Goal: Transaction & Acquisition: Purchase product/service

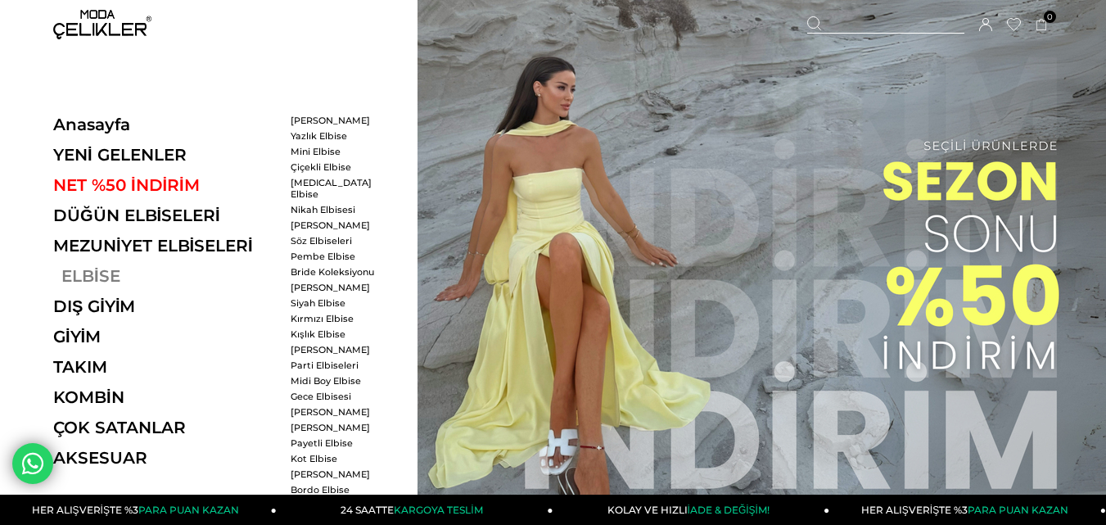
click at [88, 275] on link "ELBİSE" at bounding box center [165, 276] width 225 height 20
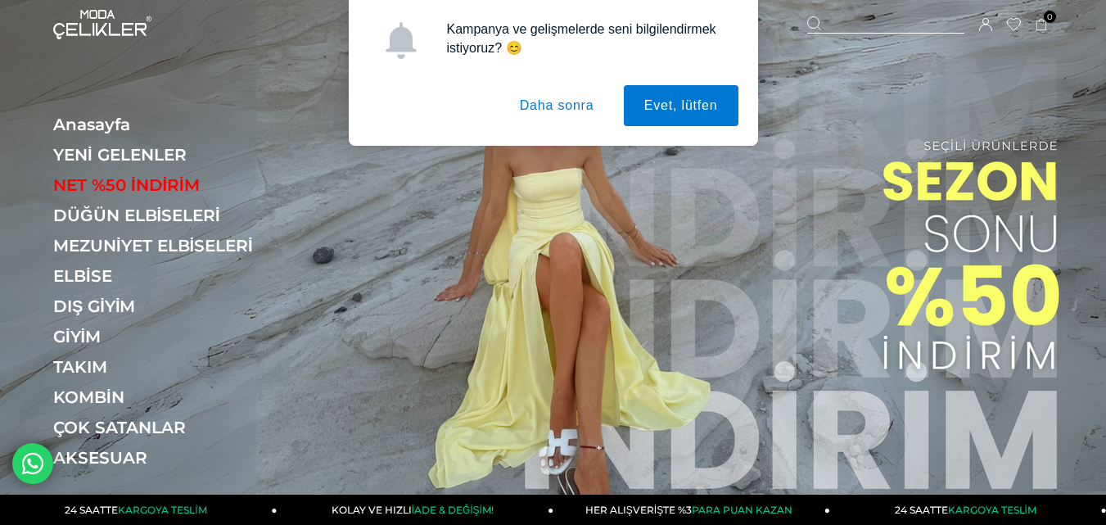
click at [589, 96] on button "Daha sonra" at bounding box center [556, 105] width 115 height 41
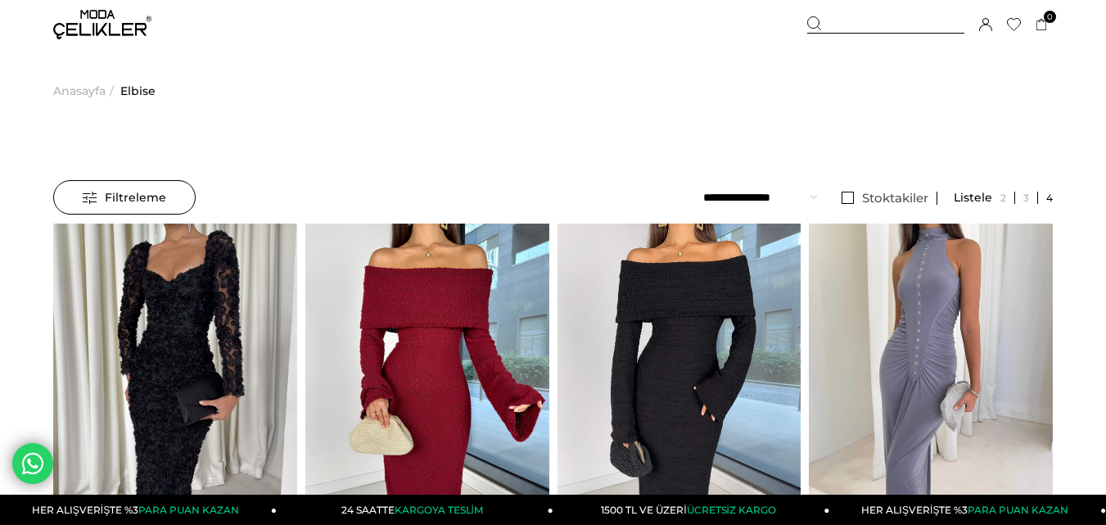
click at [780, 199] on select "**********" at bounding box center [760, 197] width 114 height 34
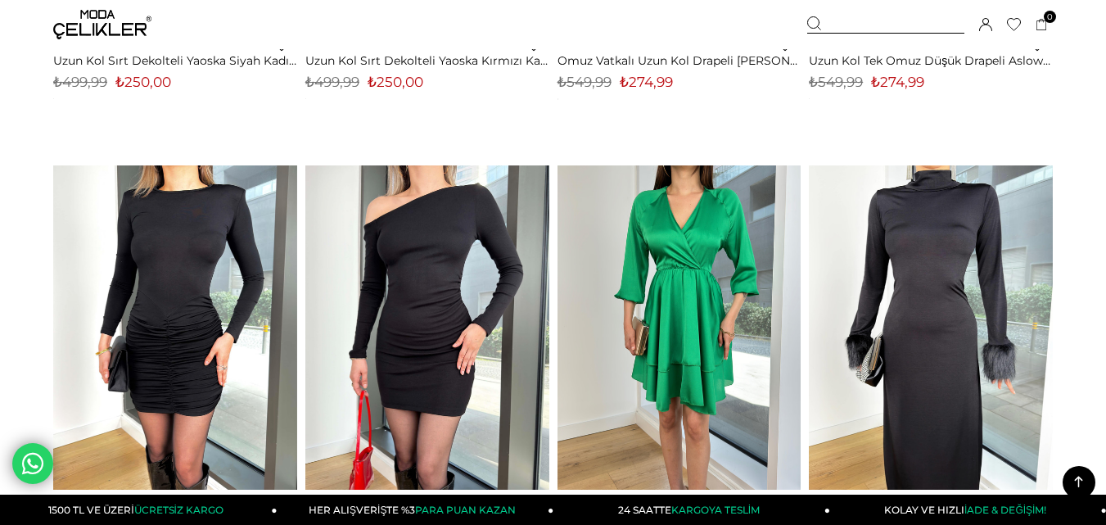
scroll to position [2947, 0]
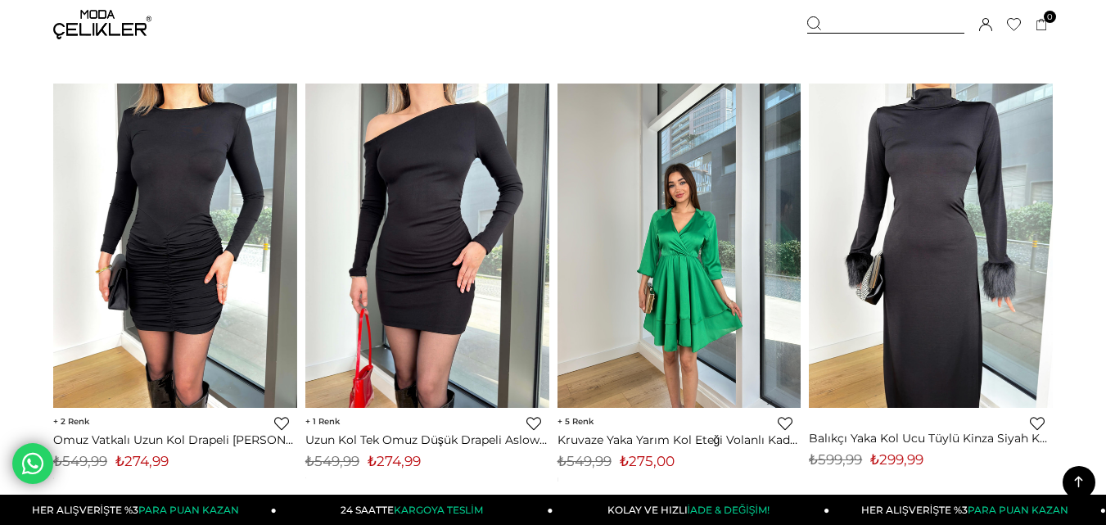
click at [691, 264] on img at bounding box center [679, 245] width 244 height 325
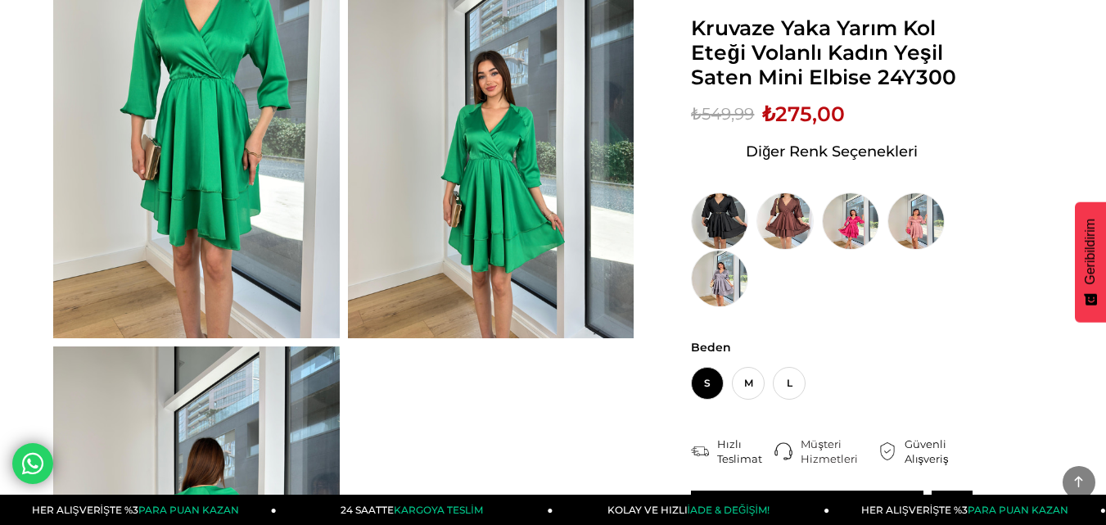
scroll to position [246, 0]
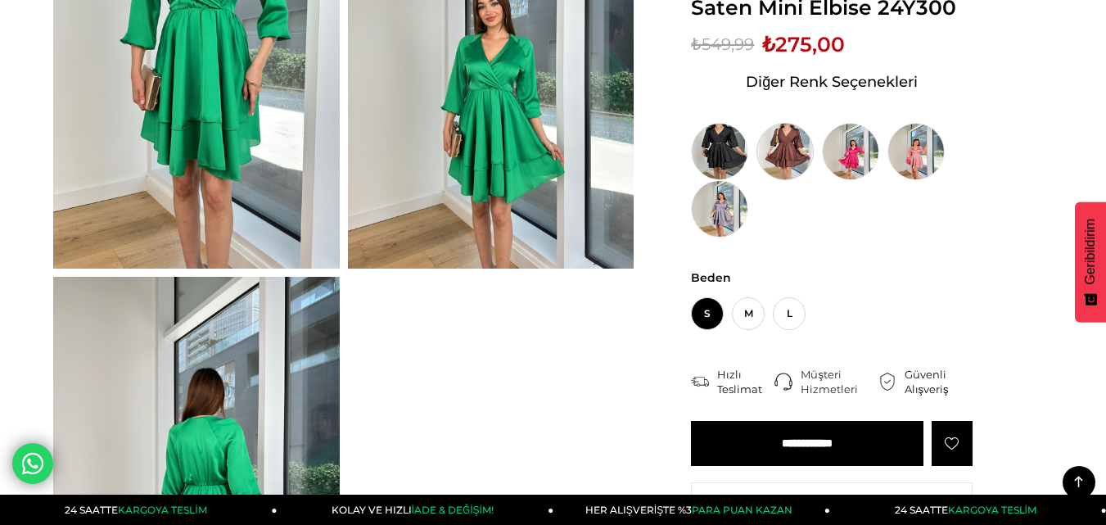
click at [781, 145] on img at bounding box center [784, 151] width 57 height 57
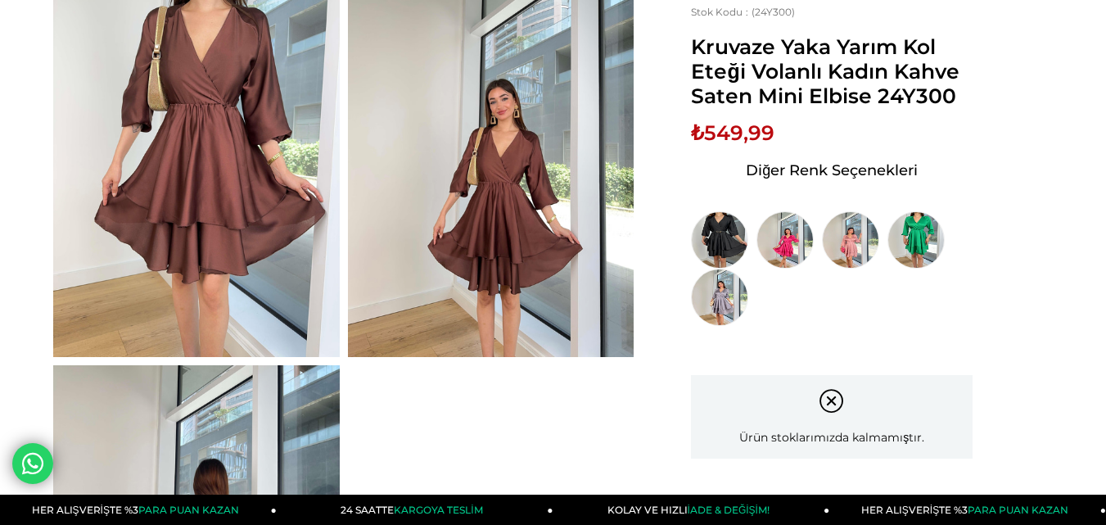
scroll to position [164, 0]
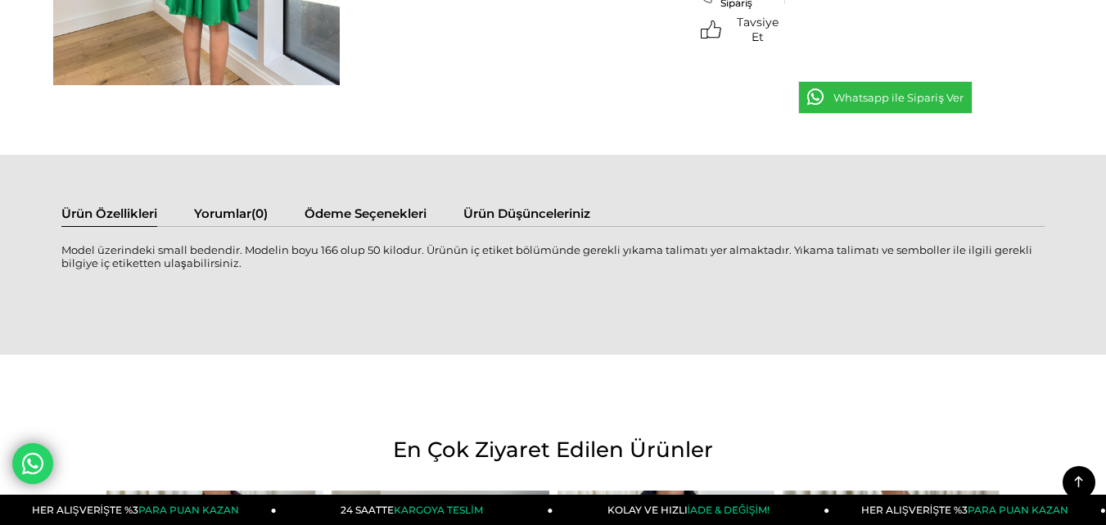
scroll to position [246, 0]
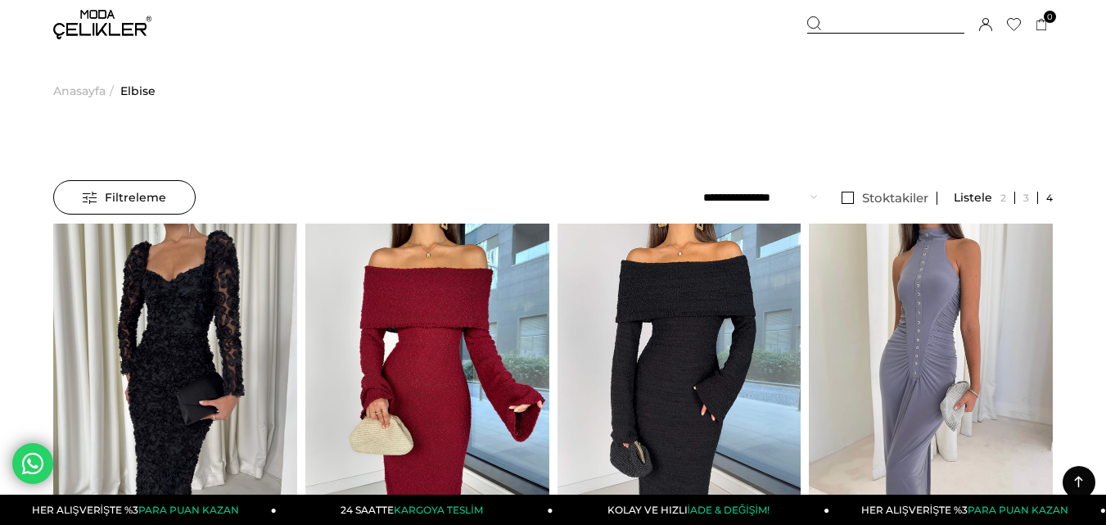
select select "*"
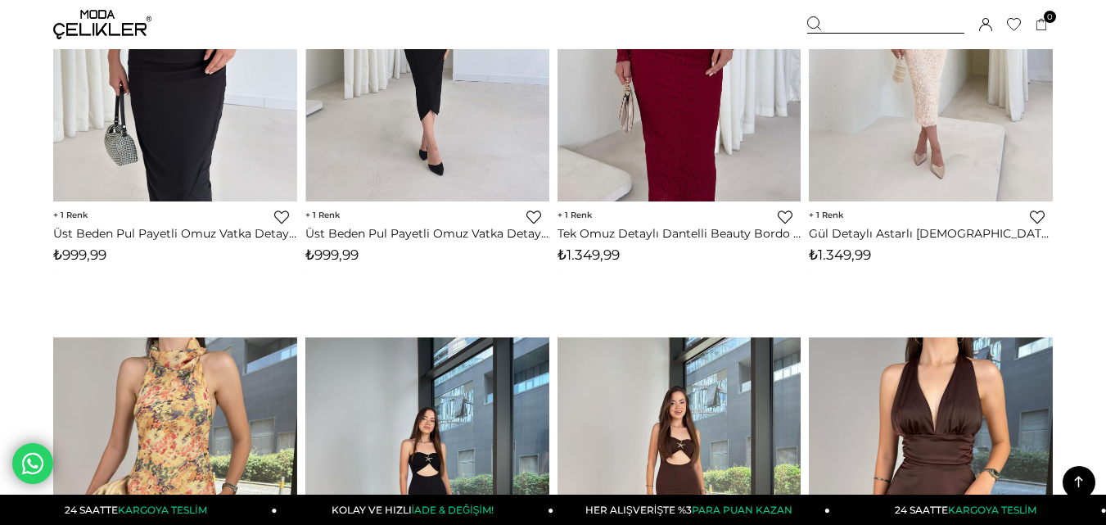
scroll to position [3562, 0]
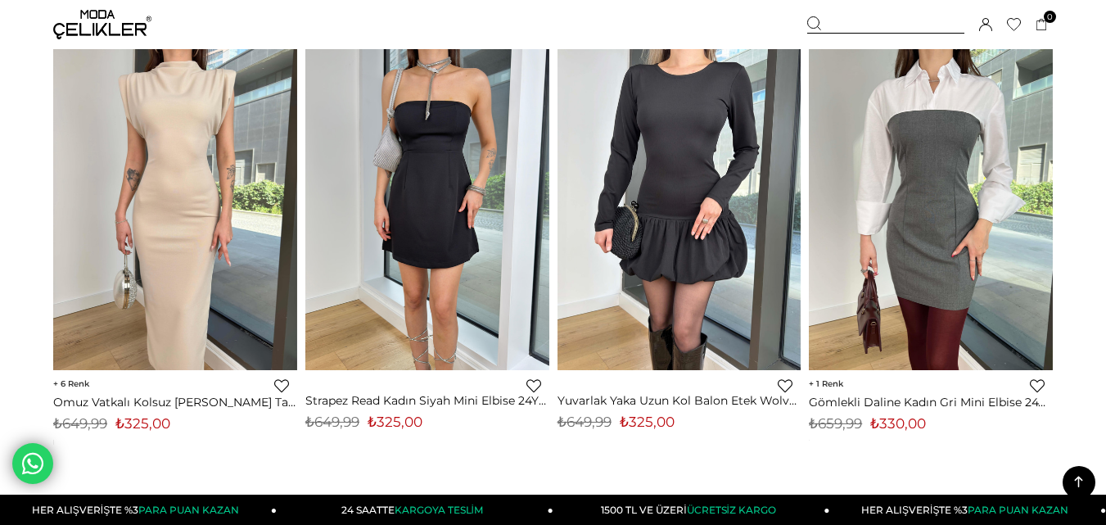
scroll to position [5895, 0]
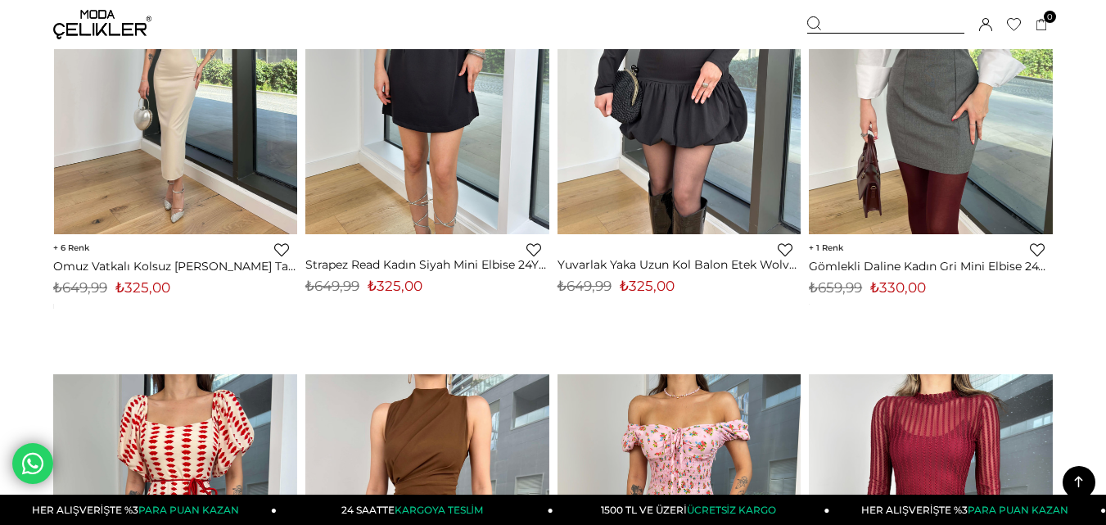
click at [192, 184] on div at bounding box center [176, 72] width 732 height 324
click at [149, 109] on img at bounding box center [176, 72] width 244 height 325
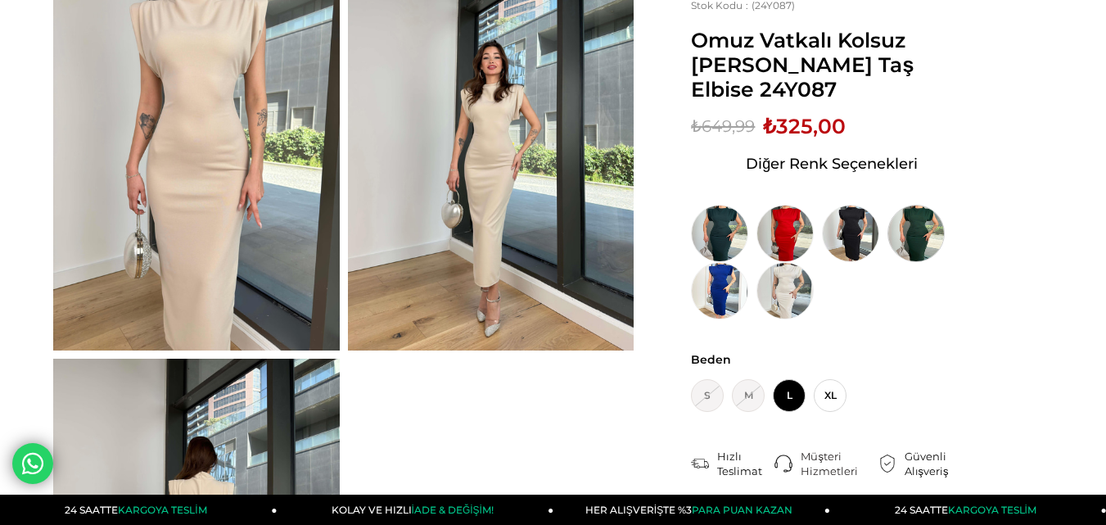
click at [936, 214] on img at bounding box center [915, 233] width 57 height 57
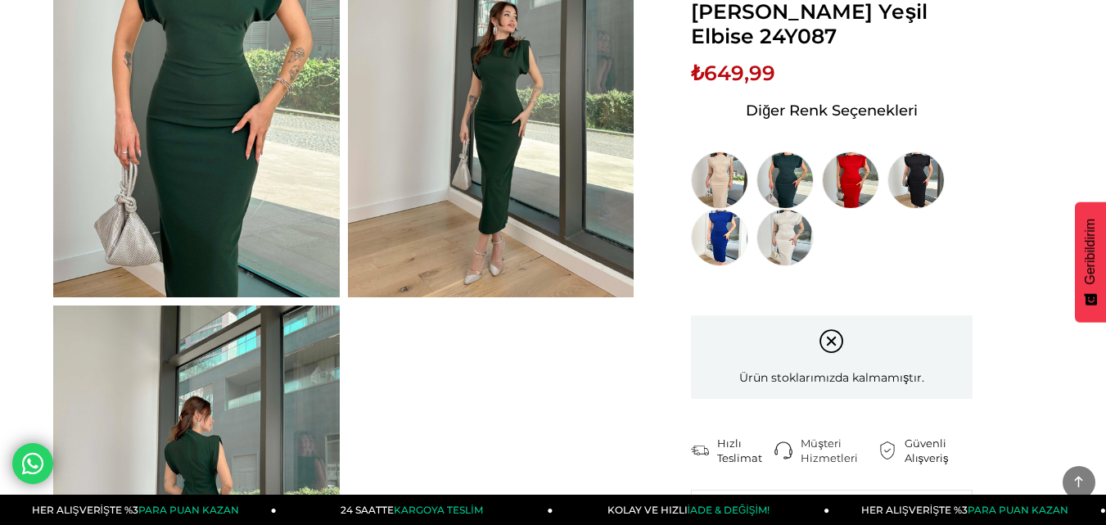
scroll to position [246, 0]
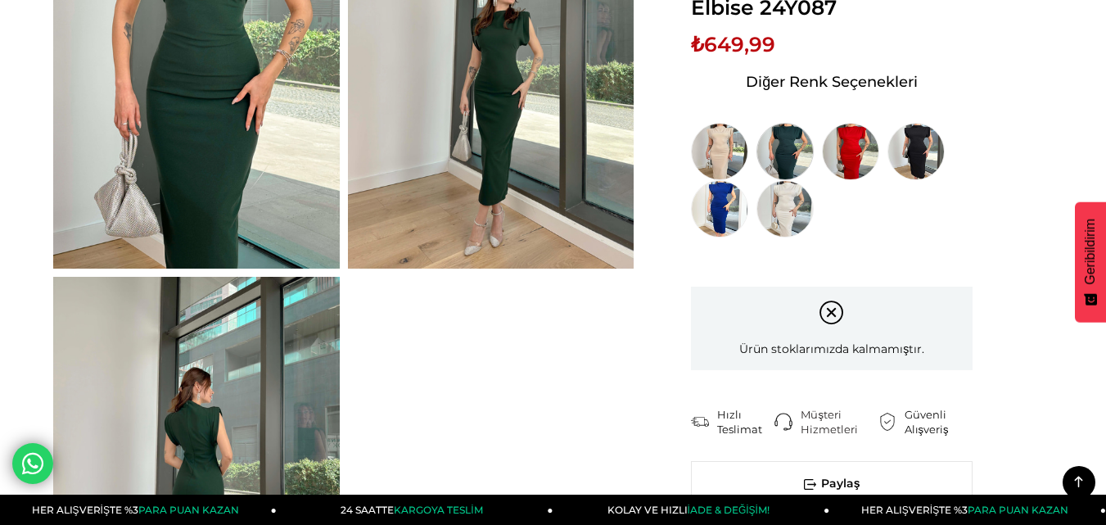
click at [794, 129] on img at bounding box center [784, 151] width 57 height 57
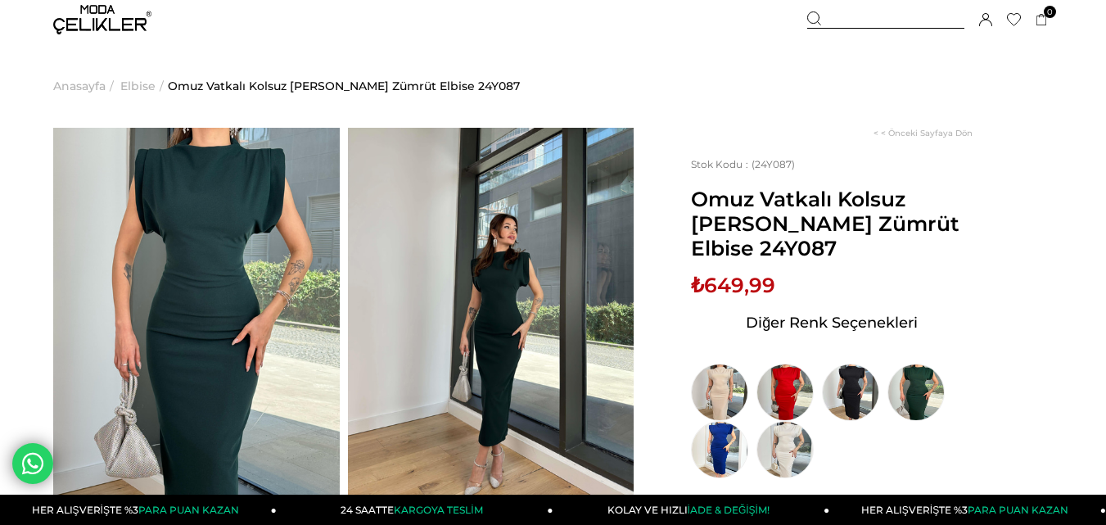
scroll to position [246, 0]
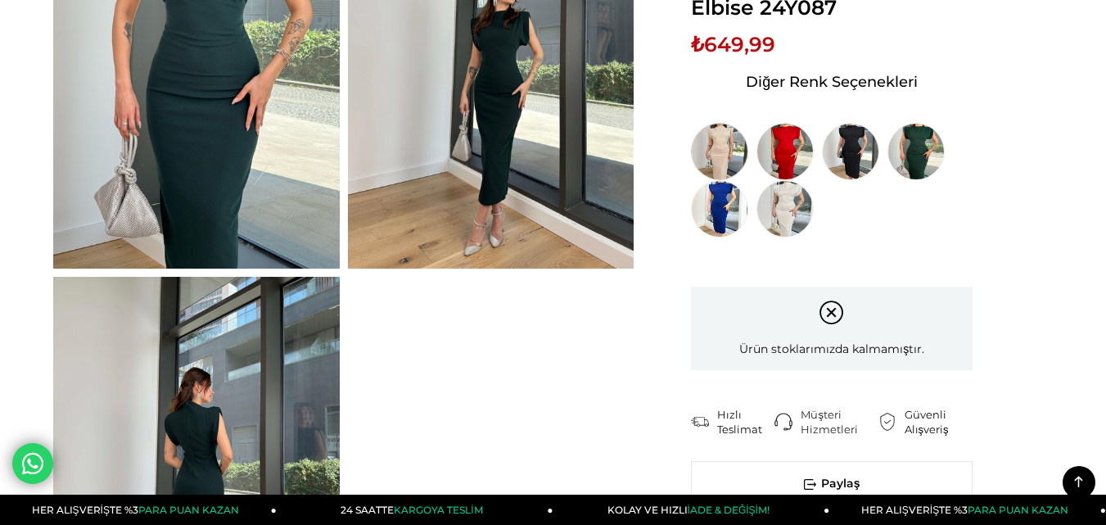
click at [692, 150] on img at bounding box center [719, 151] width 57 height 57
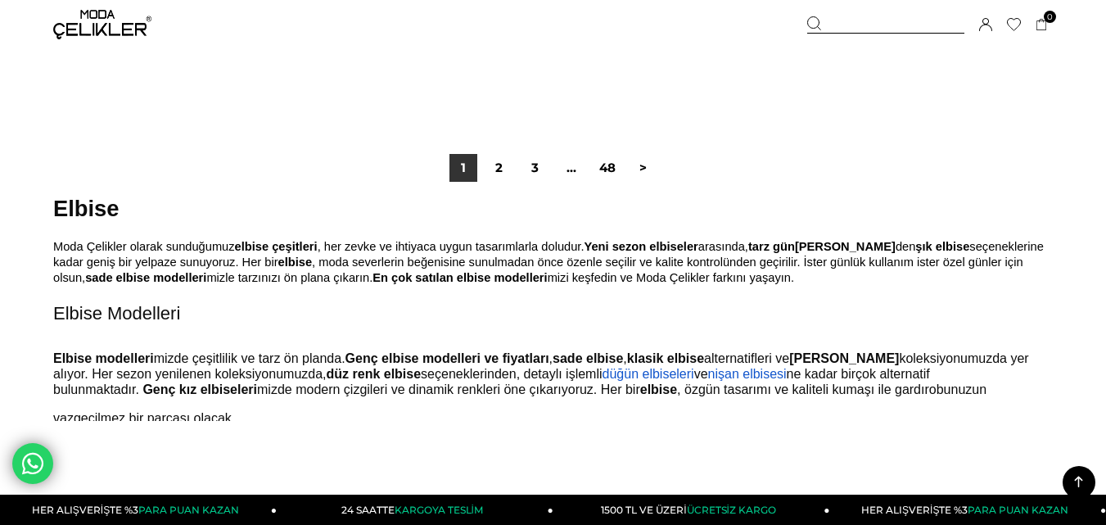
scroll to position [9243, 0]
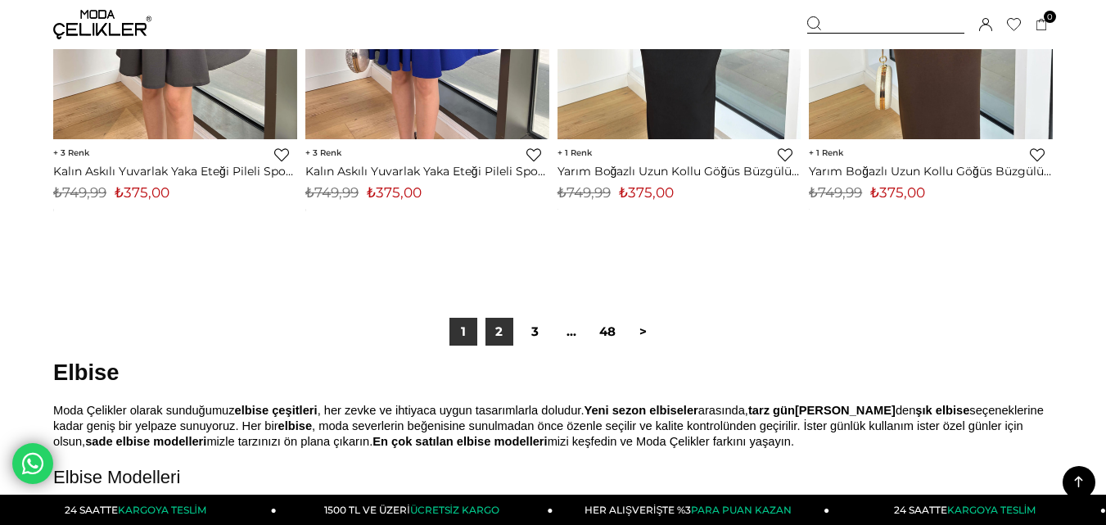
click at [503, 335] on link "2" at bounding box center [499, 332] width 28 height 28
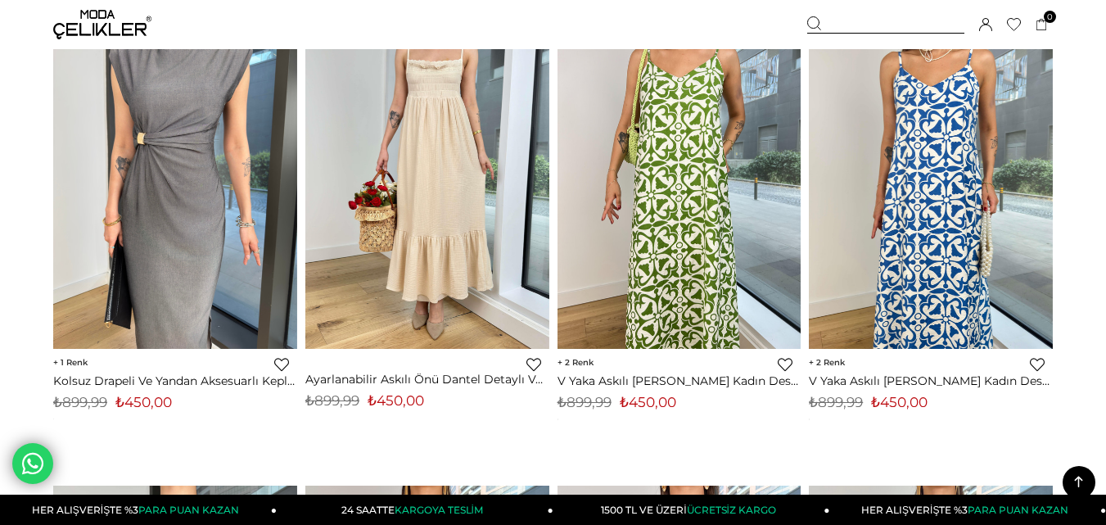
scroll to position [7695, 0]
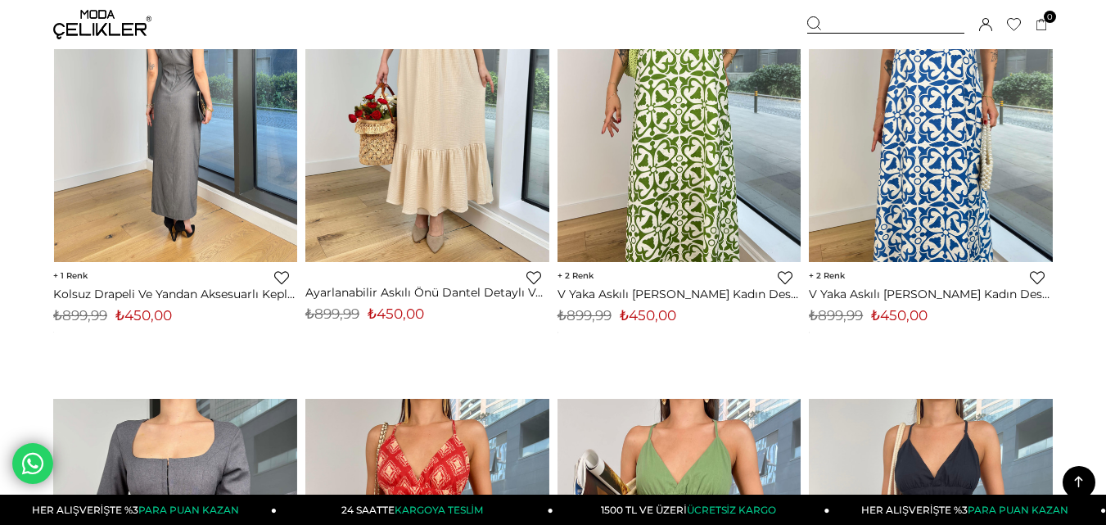
click at [213, 160] on img at bounding box center [176, 100] width 244 height 325
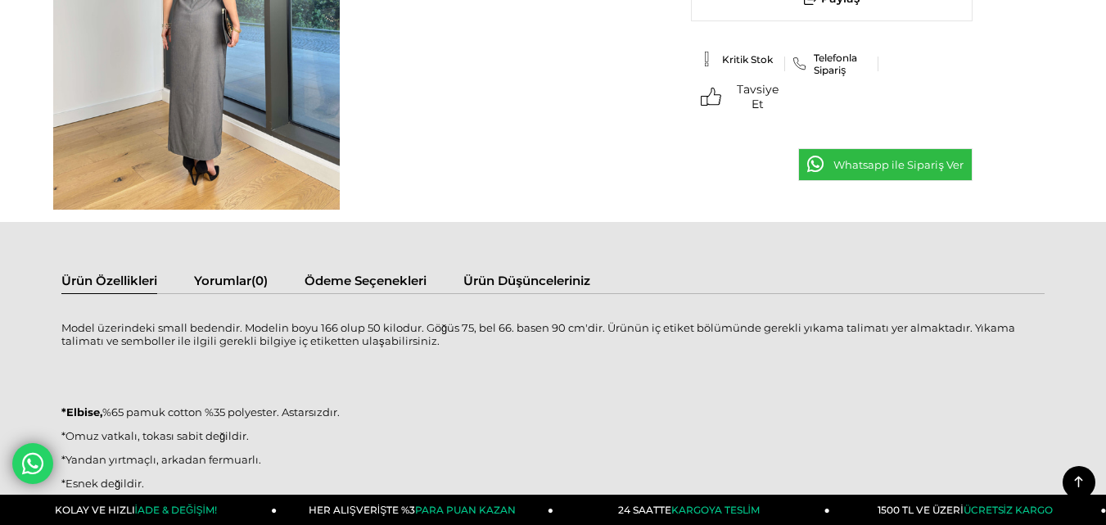
scroll to position [900, 0]
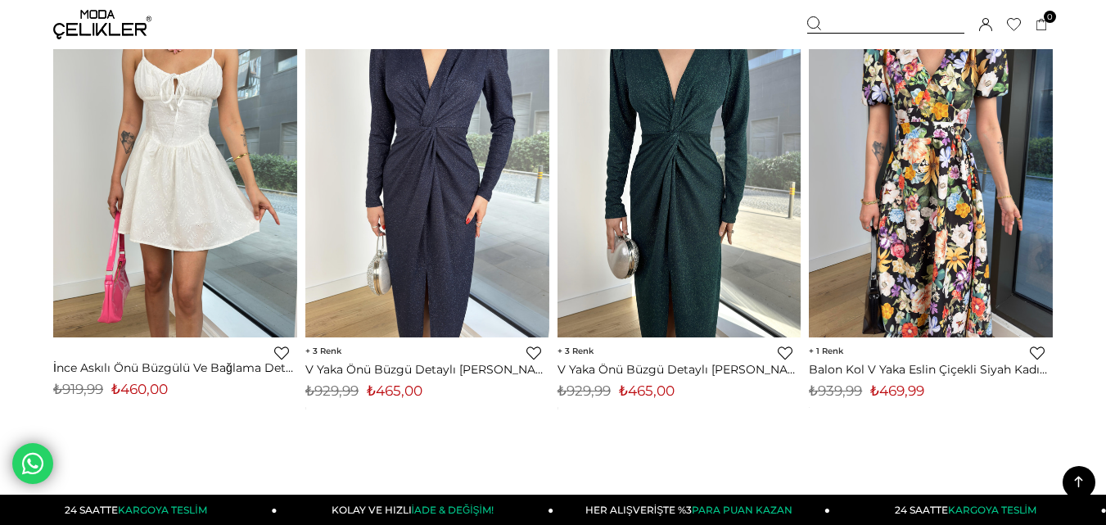
scroll to position [9270, 0]
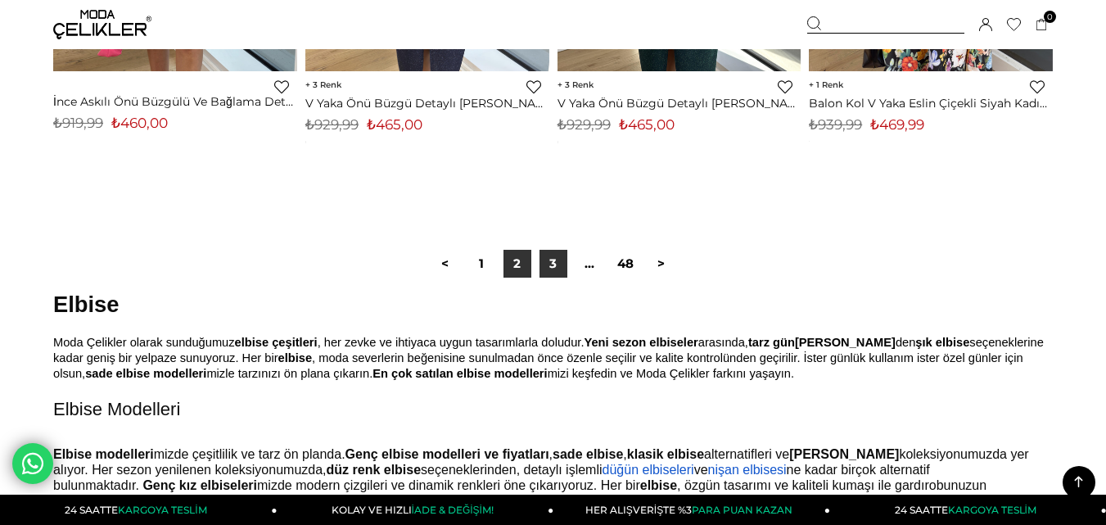
click at [544, 261] on link "3" at bounding box center [553, 264] width 28 height 28
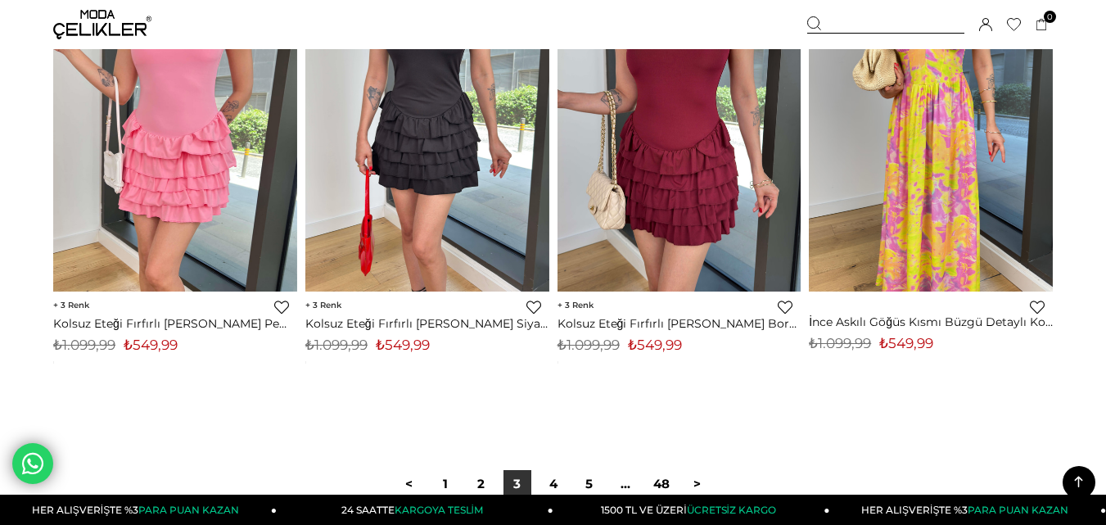
scroll to position [9250, 0]
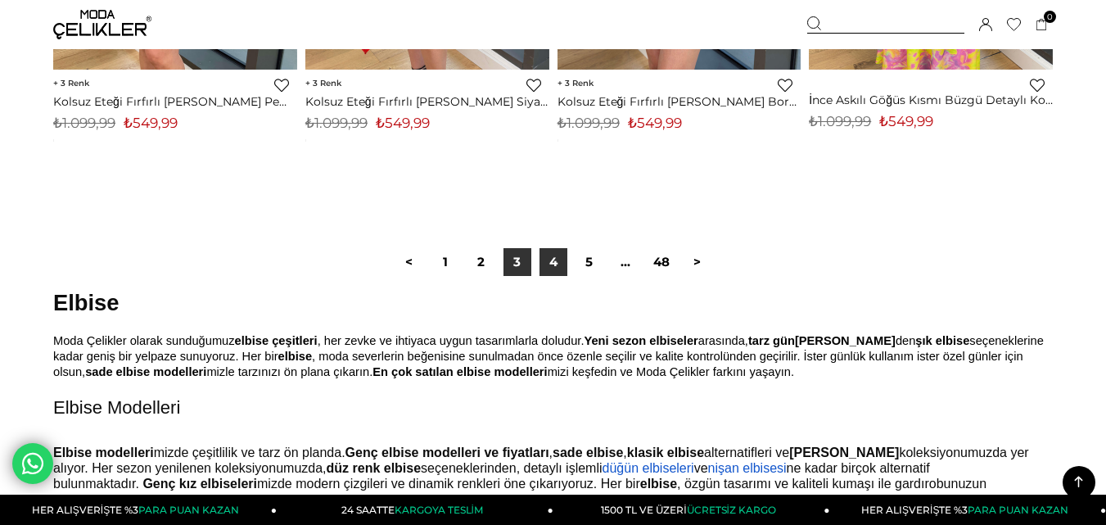
click at [553, 256] on link "4" at bounding box center [553, 262] width 28 height 28
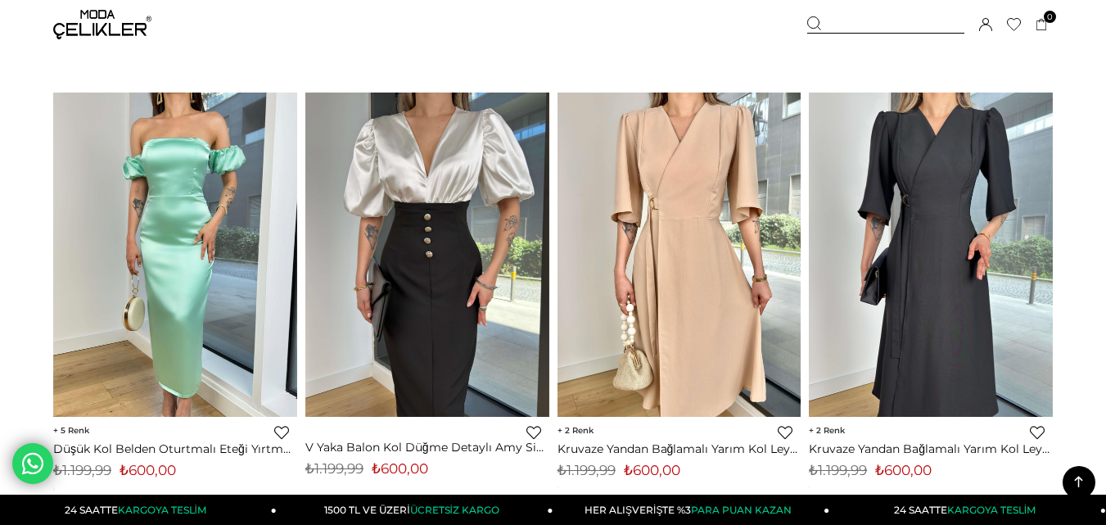
scroll to position [7613, 0]
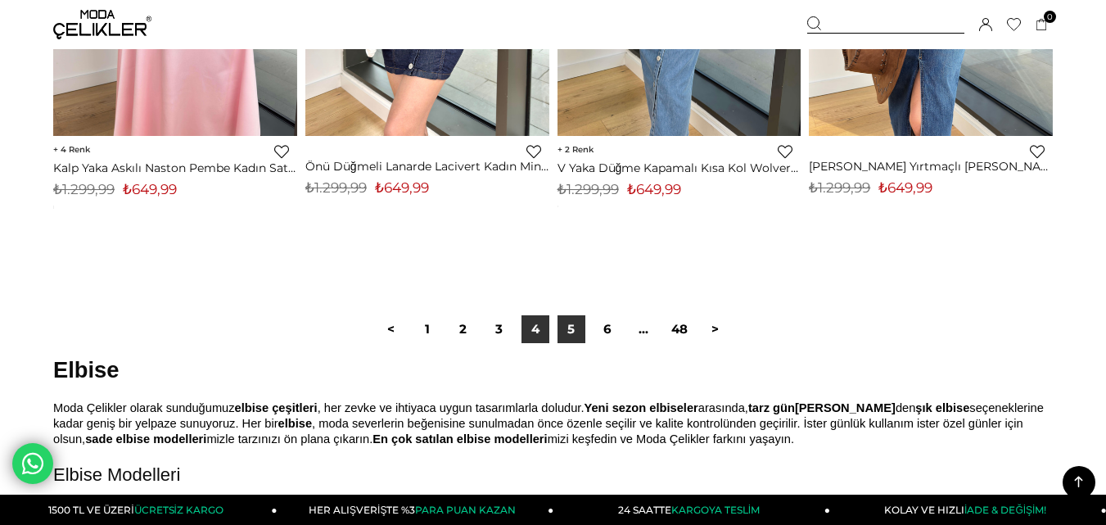
click at [575, 326] on link "5" at bounding box center [571, 329] width 28 height 28
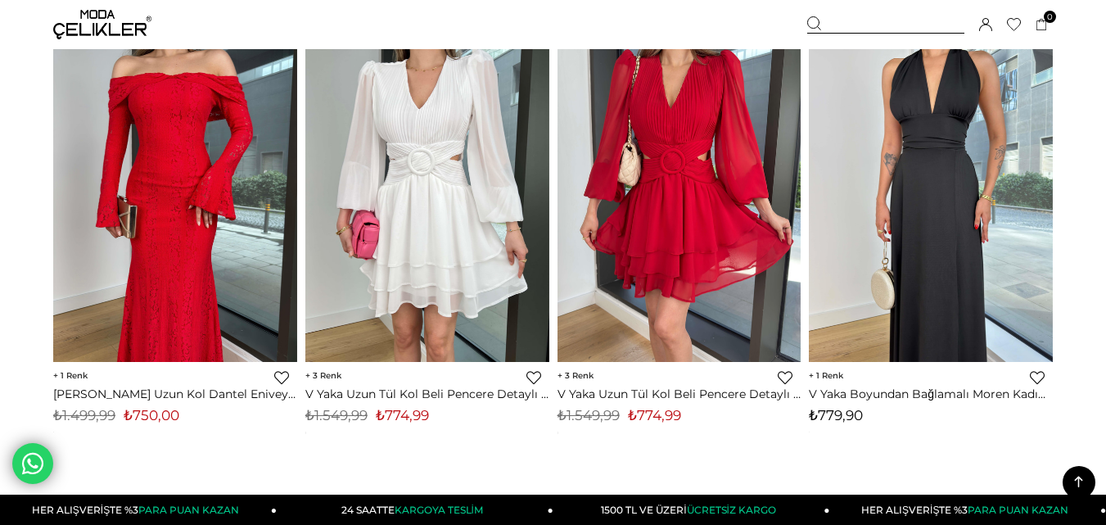
scroll to position [5239, 0]
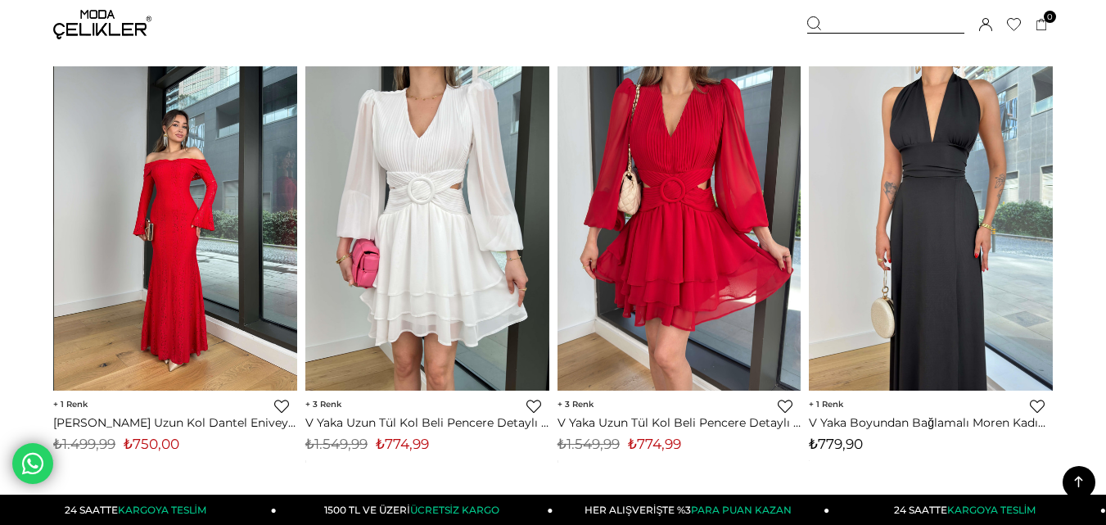
click at [206, 210] on img at bounding box center [176, 228] width 244 height 325
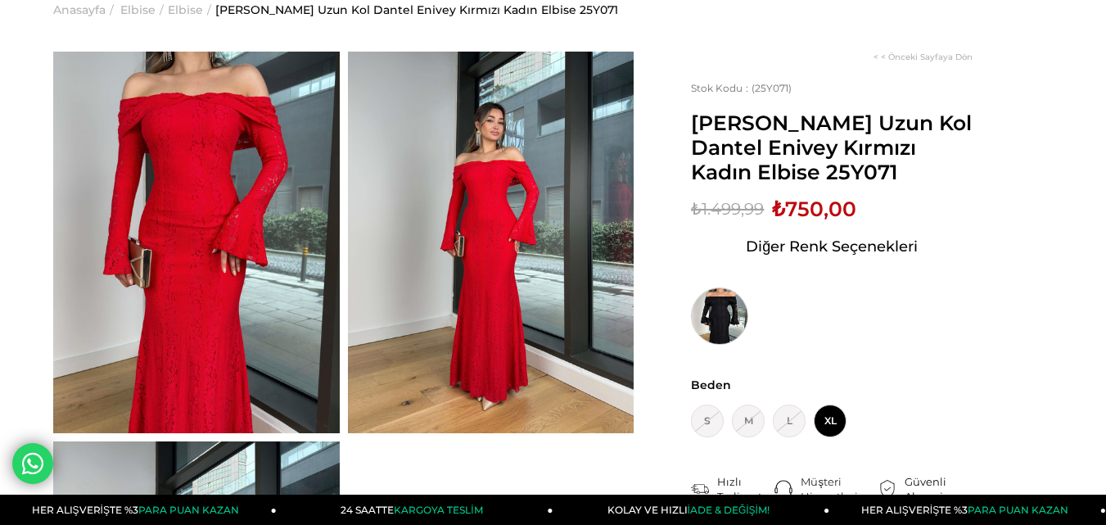
scroll to position [82, 0]
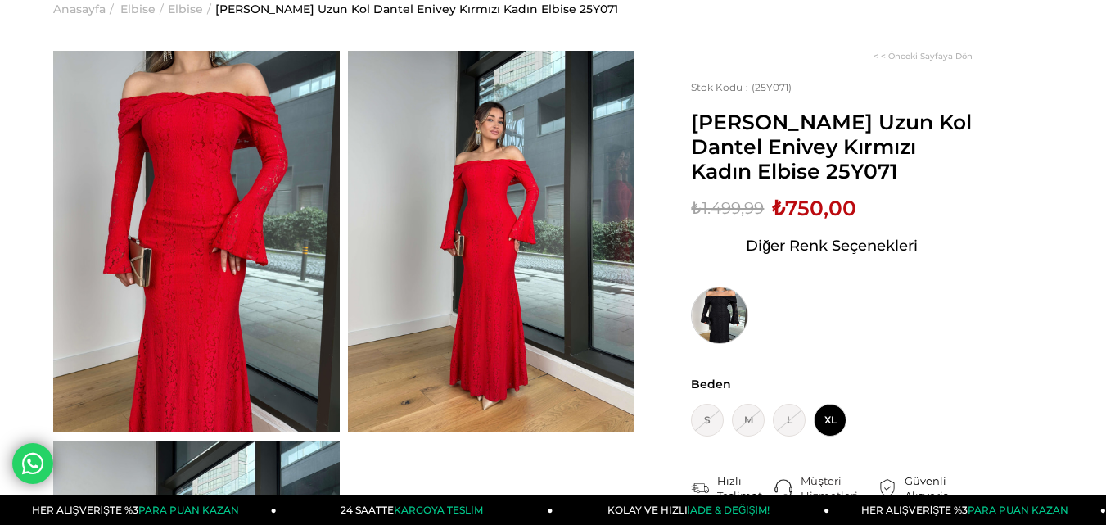
click at [724, 309] on img at bounding box center [719, 315] width 57 height 57
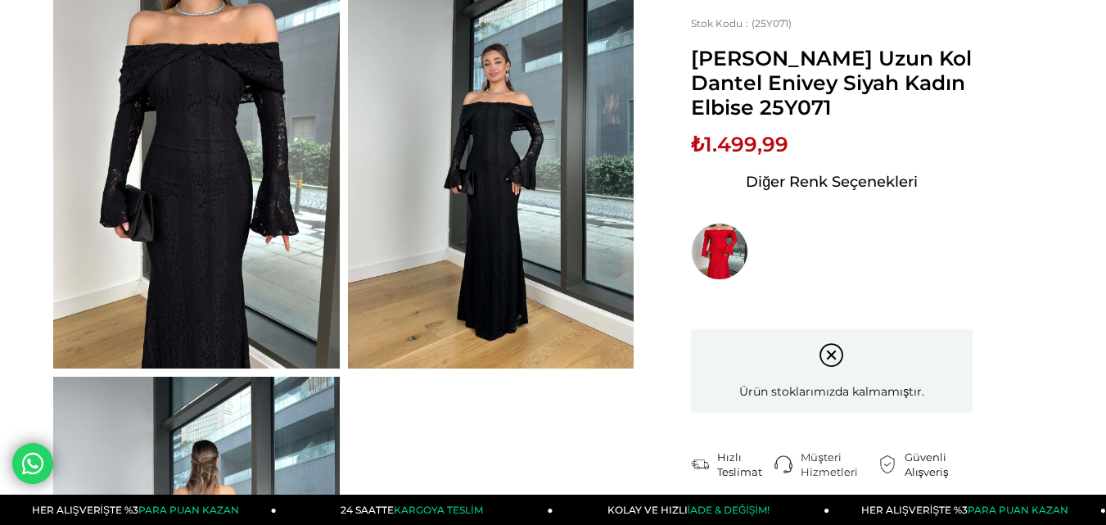
scroll to position [164, 0]
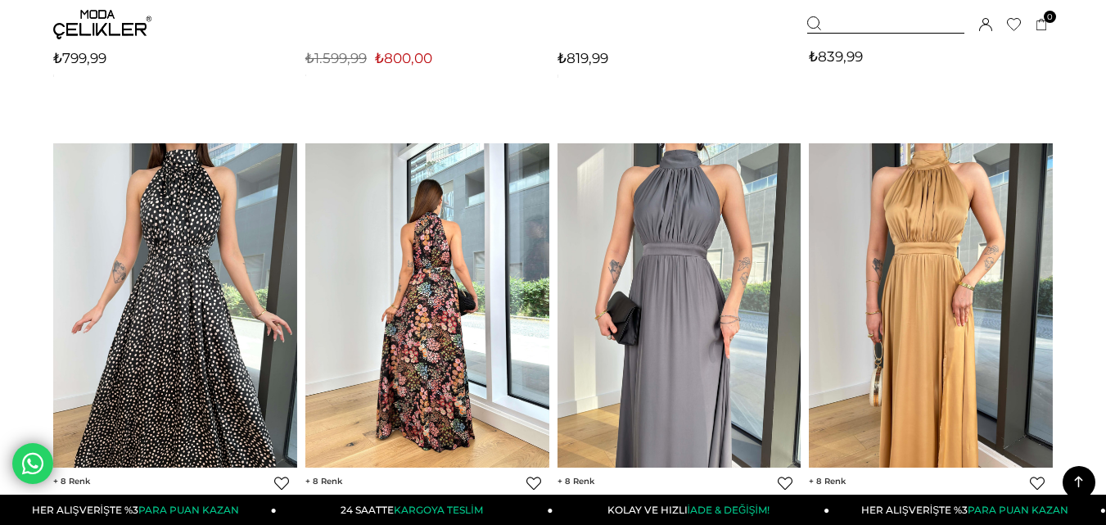
scroll to position [9264, 0]
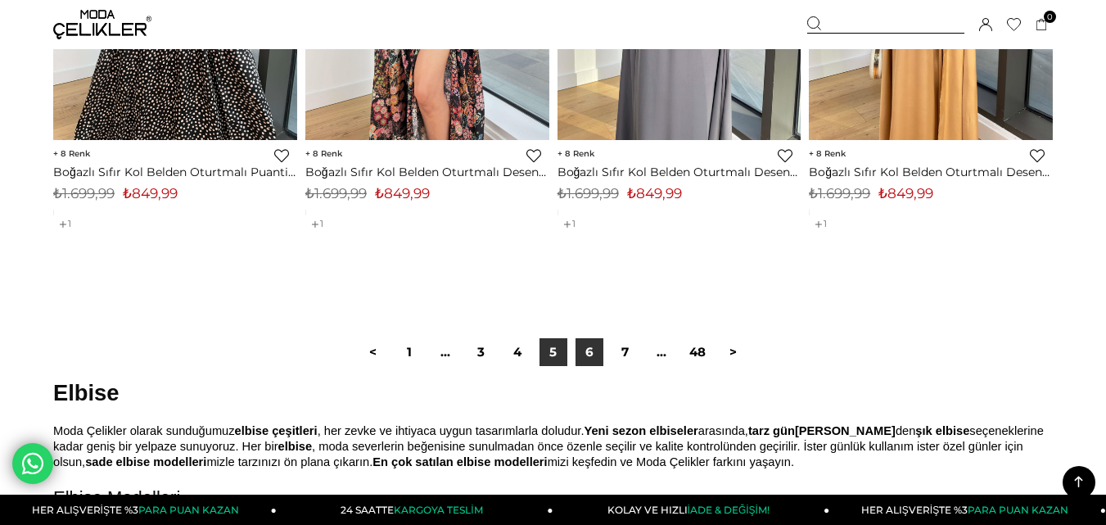
click at [593, 351] on link "6" at bounding box center [589, 352] width 28 height 28
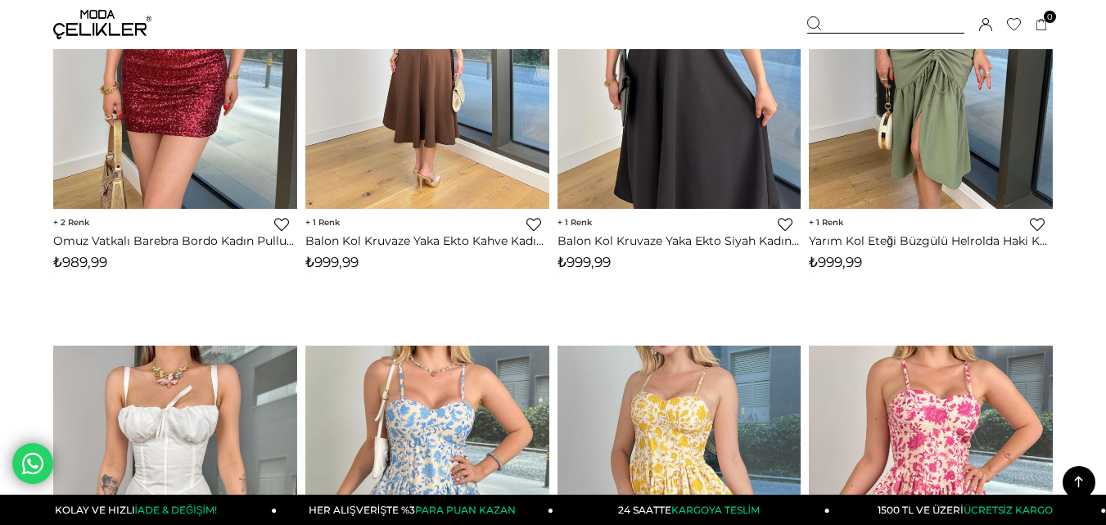
scroll to position [5239, 0]
